Goal: Task Accomplishment & Management: Complete application form

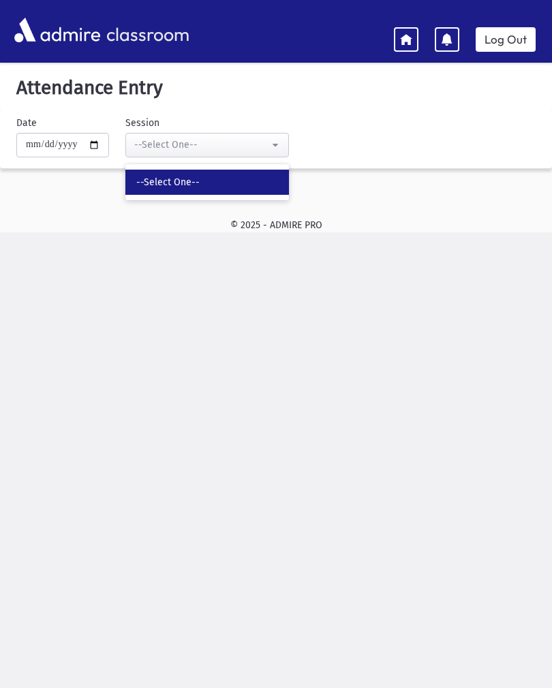
click at [210, 174] on link "--Select One--" at bounding box center [206, 182] width 163 height 25
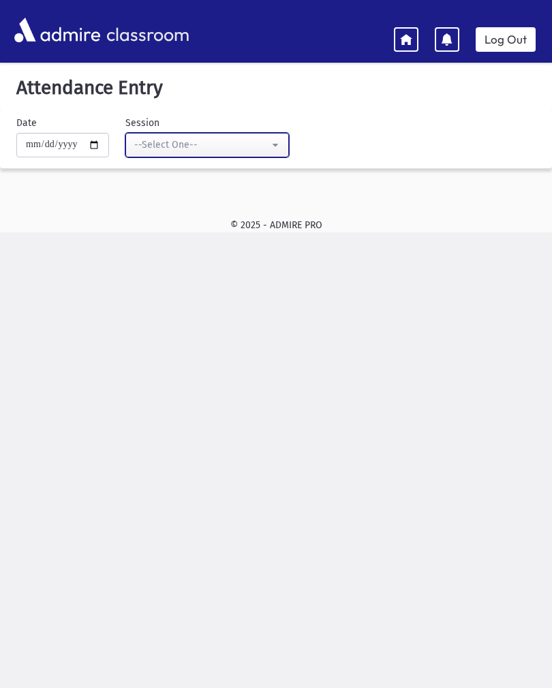
click at [230, 146] on div "--Select One--" at bounding box center [201, 145] width 135 height 14
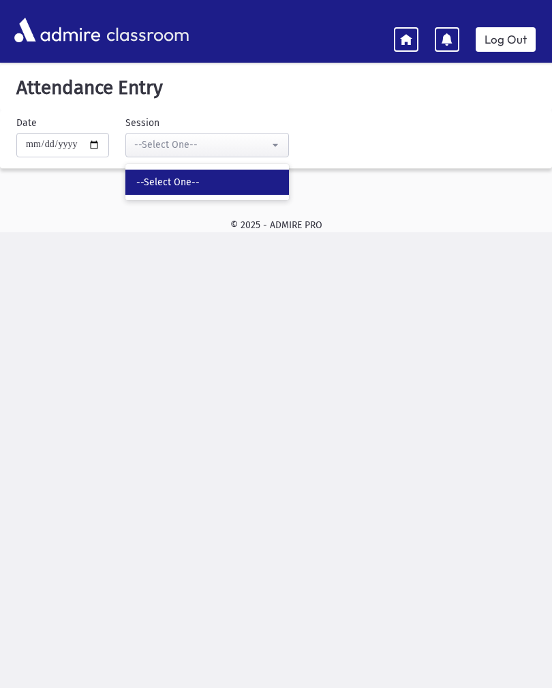
click at [215, 185] on link "--Select One--" at bounding box center [206, 182] width 163 height 25
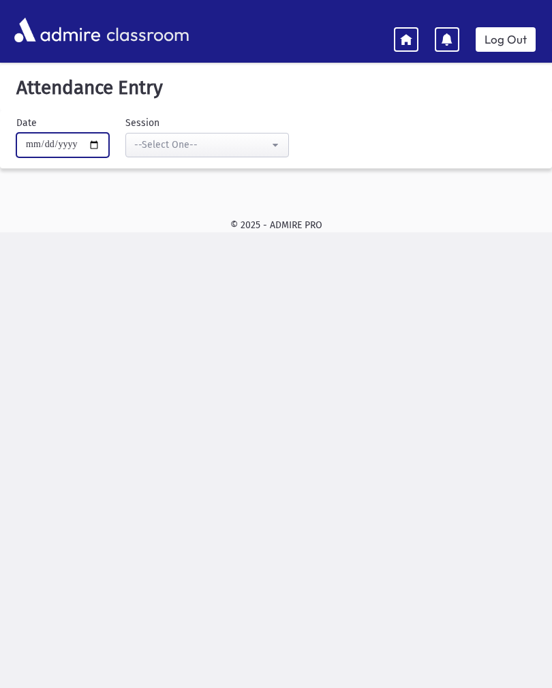
click at [78, 144] on input "**********" at bounding box center [62, 145] width 93 height 25
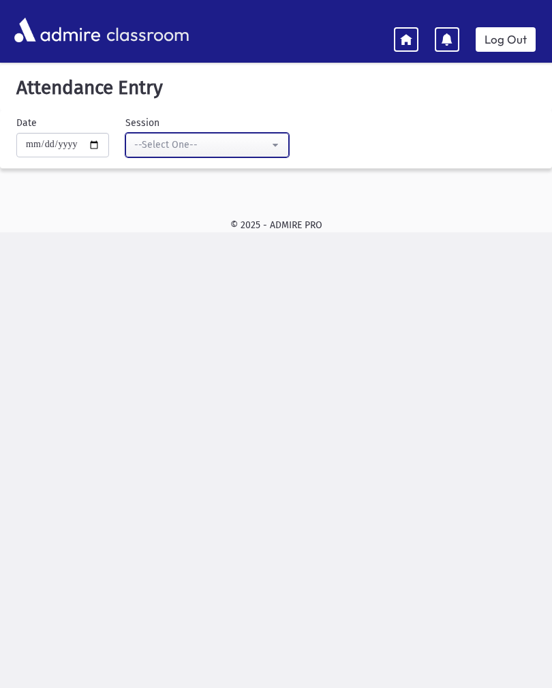
click at [233, 150] on div "--Select One--" at bounding box center [201, 145] width 135 height 14
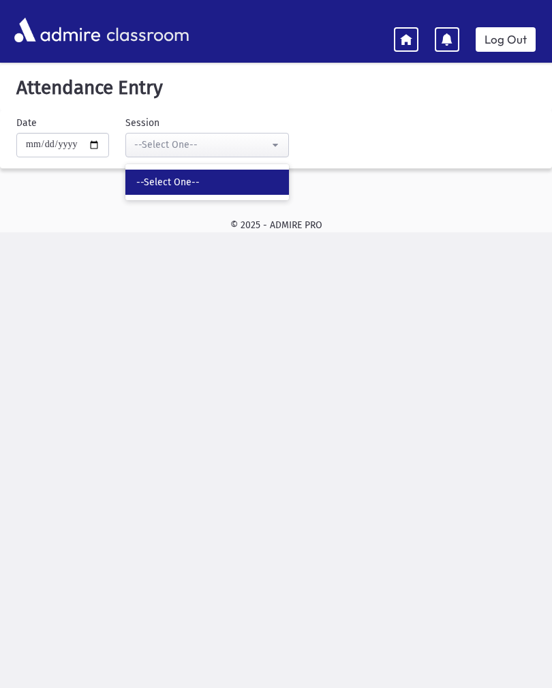
click at [226, 187] on link "--Select One--" at bounding box center [206, 182] width 163 height 25
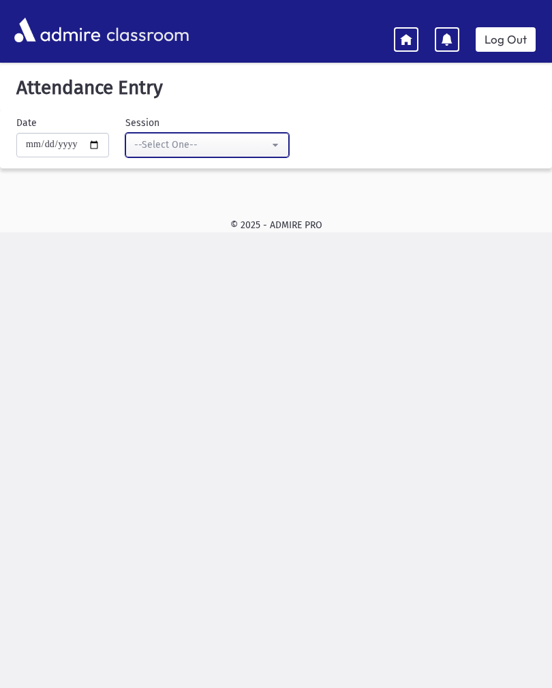
click at [232, 146] on div "--Select One--" at bounding box center [201, 145] width 135 height 14
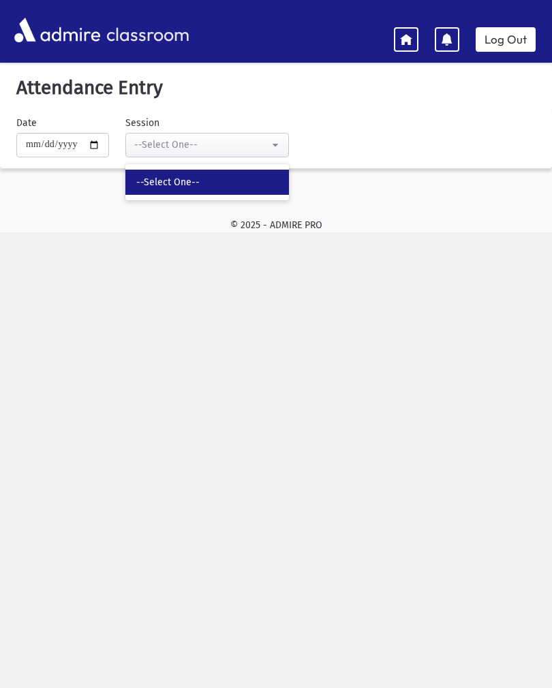
click at [202, 184] on link "--Select One--" at bounding box center [206, 182] width 163 height 25
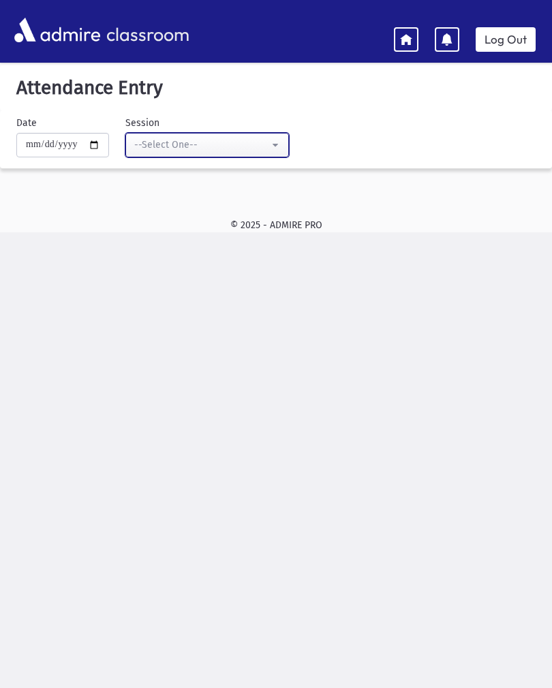
click at [191, 146] on div "--Select One--" at bounding box center [201, 145] width 135 height 14
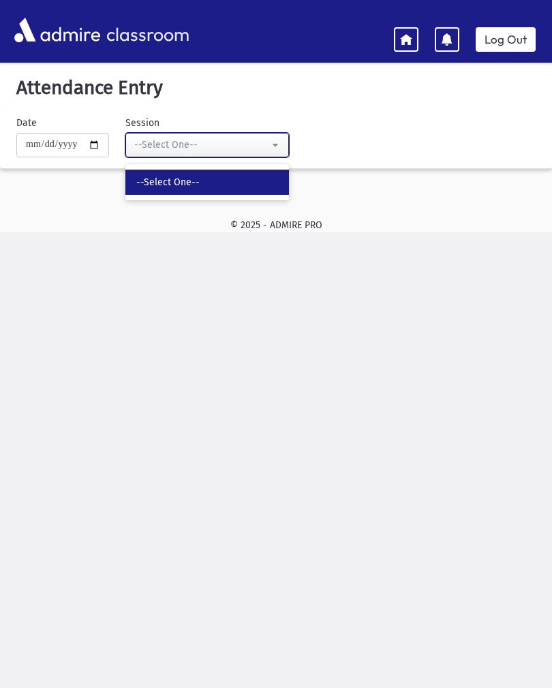
click at [161, 155] on button "--Select One--" at bounding box center [206, 145] width 163 height 25
